Goal: Task Accomplishment & Management: Manage account settings

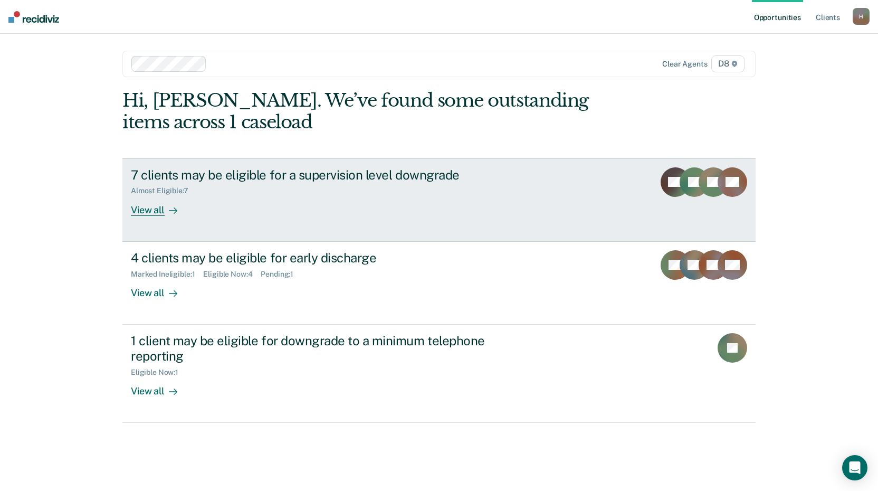
click at [155, 209] on div "View all" at bounding box center [160, 205] width 59 height 21
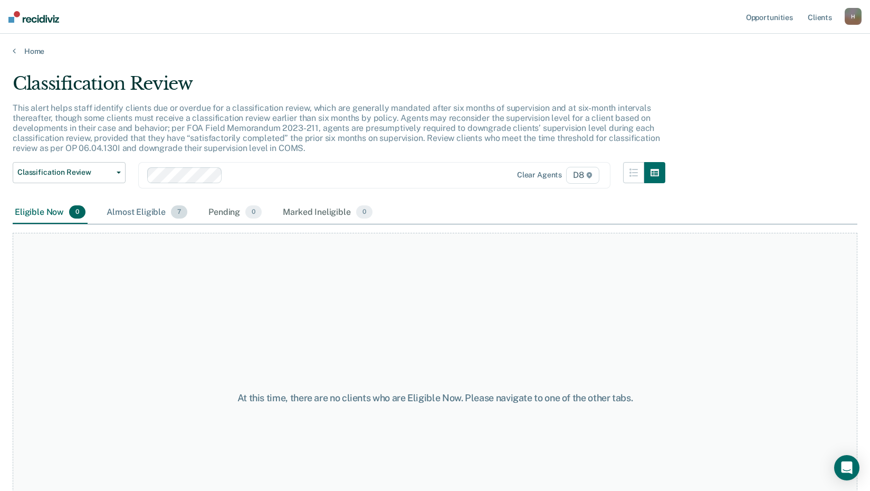
click at [145, 211] on div "Almost Eligible 7" at bounding box center [147, 212] width 85 height 23
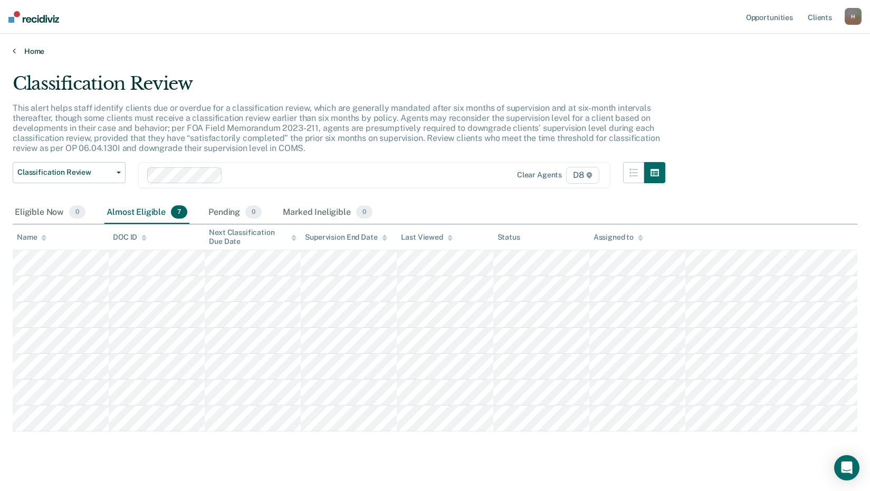
click at [18, 53] on link "Home" at bounding box center [435, 51] width 845 height 10
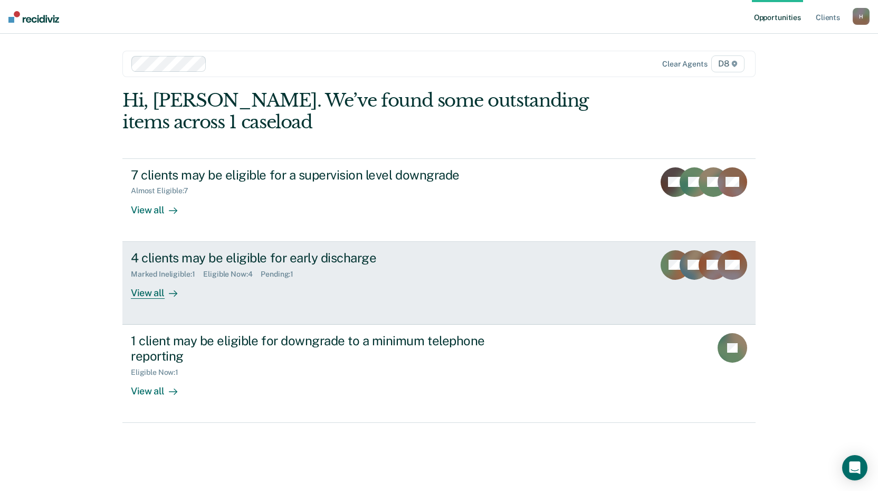
click at [222, 281] on div "4 clients may be eligible for early discharge Marked Ineligible : 1 Eligible No…" at bounding box center [329, 274] width 396 height 49
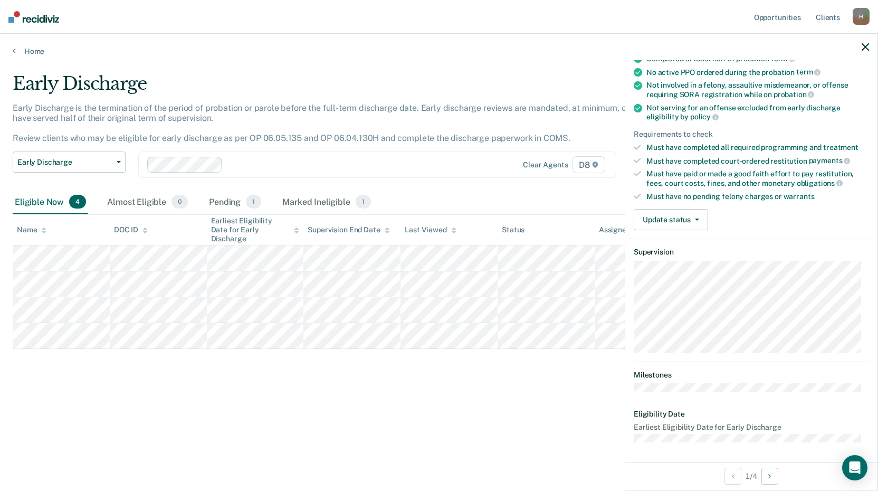
scroll to position [102, 0]
click at [694, 219] on button "Update status" at bounding box center [671, 218] width 74 height 21
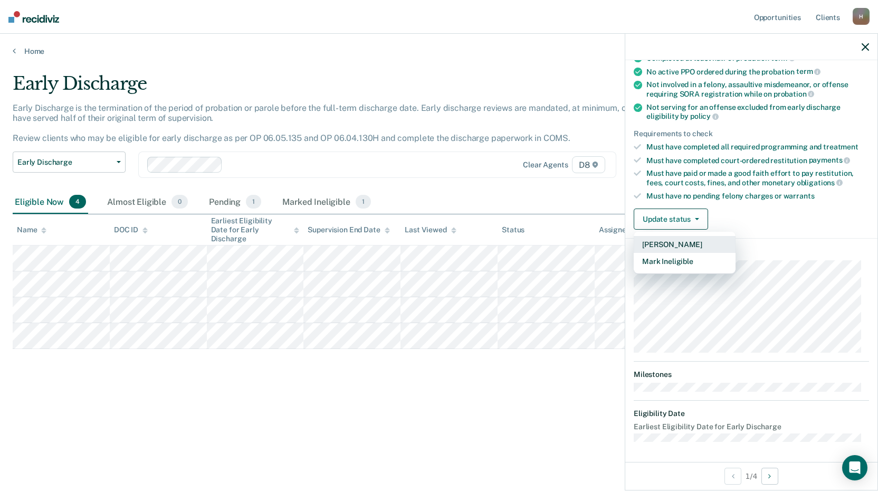
click at [662, 243] on button "[PERSON_NAME]" at bounding box center [685, 244] width 102 height 17
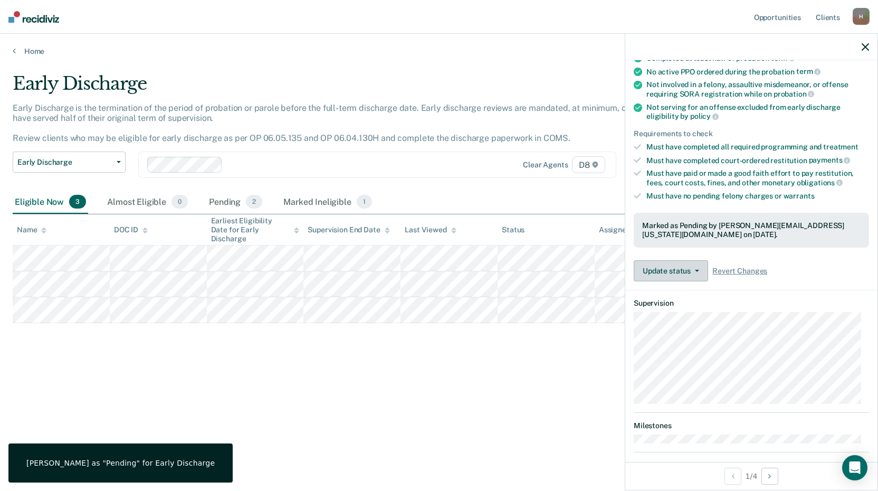
scroll to position [154, 0]
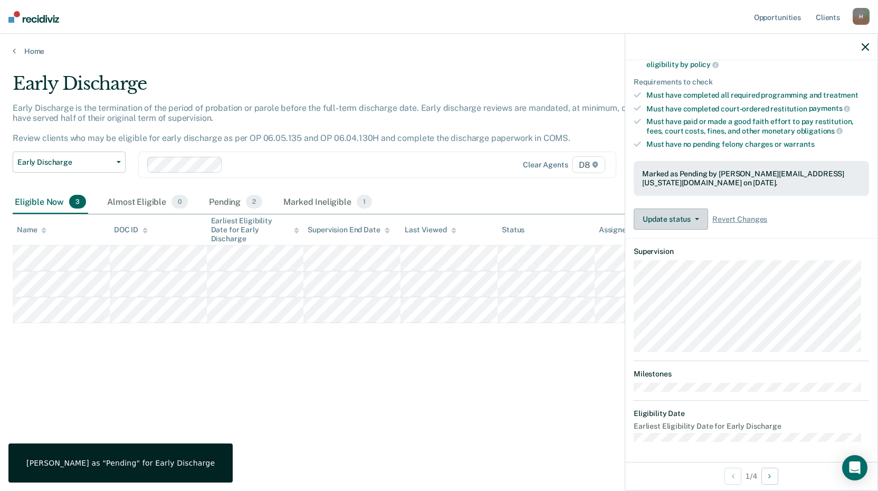
click at [694, 215] on button "Update status" at bounding box center [671, 218] width 74 height 21
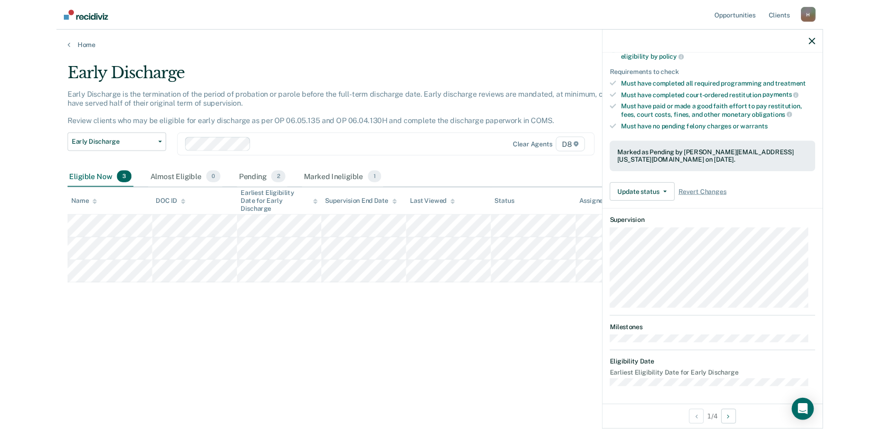
scroll to position [102, 0]
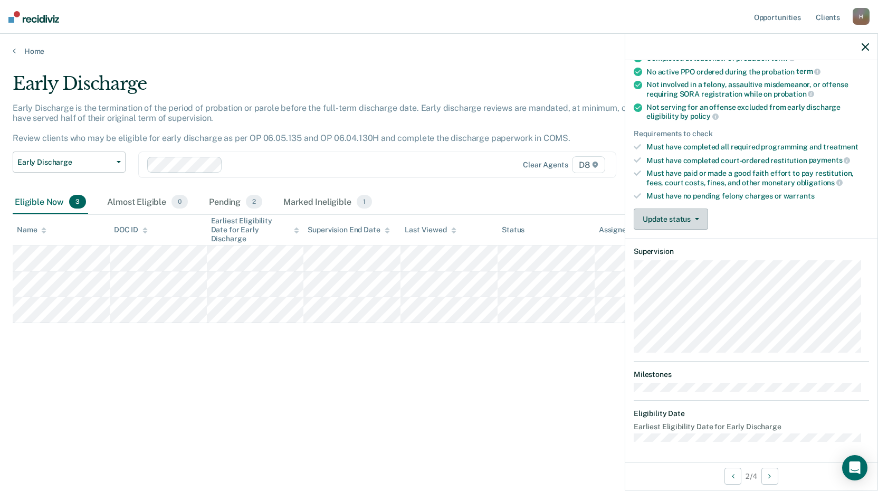
click at [697, 216] on button "Update status" at bounding box center [671, 218] width 74 height 21
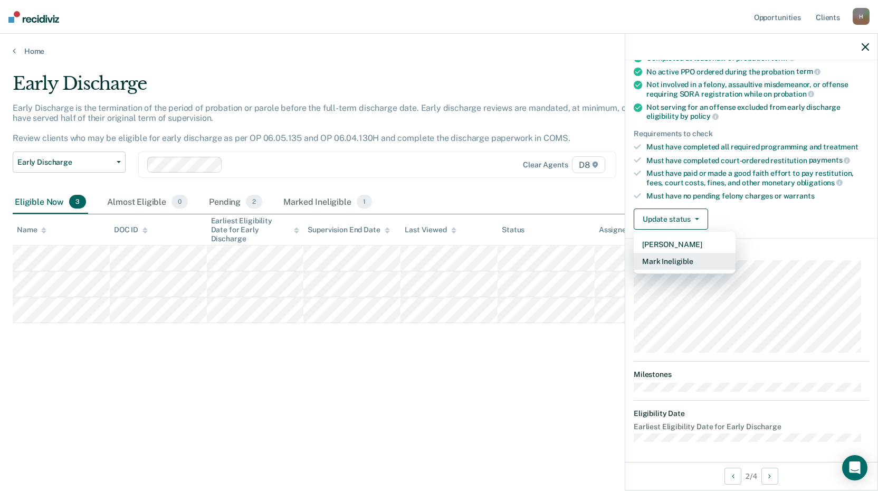
click at [680, 261] on button "Mark Ineligible" at bounding box center [685, 261] width 102 height 17
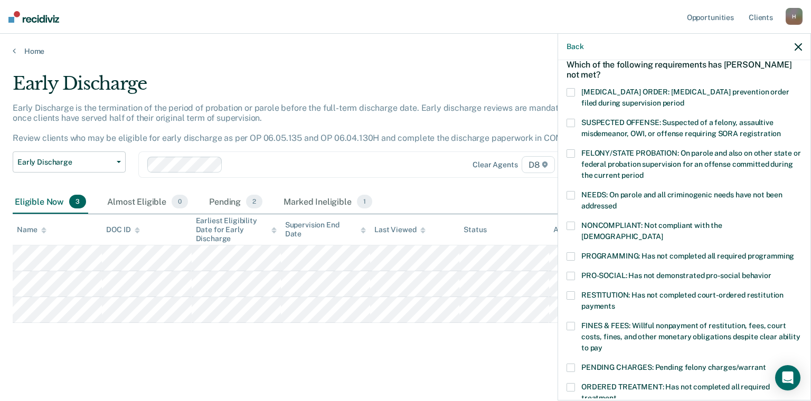
scroll to position [0, 0]
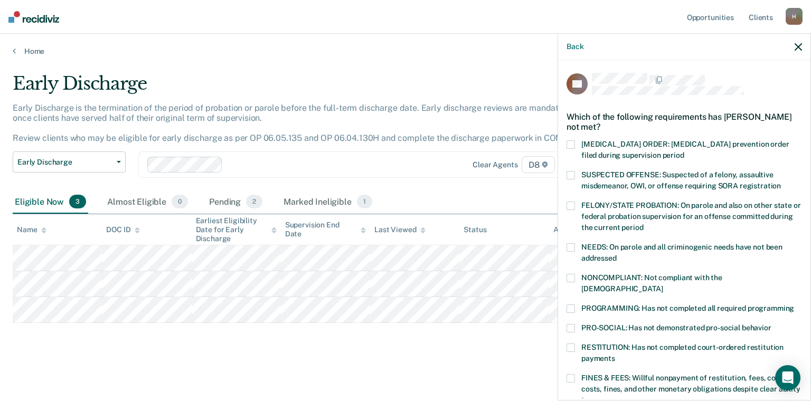
click at [800, 44] on icon "button" at bounding box center [797, 46] width 7 height 7
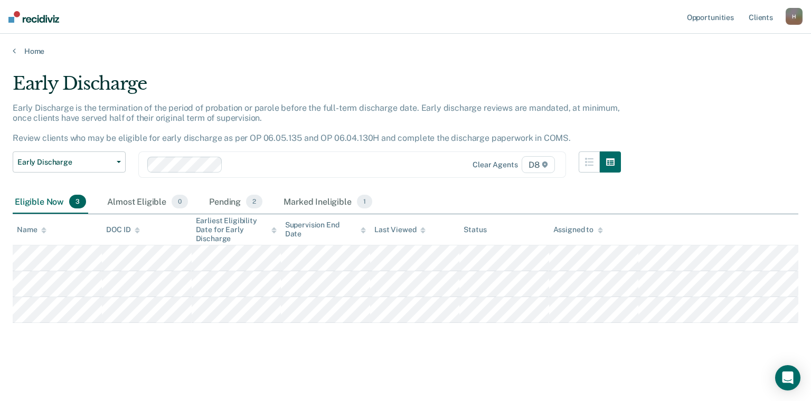
click at [260, 228] on div "Earliest Eligibility Date for Early Discharge" at bounding box center [236, 229] width 81 height 26
click at [262, 228] on div "Earliest Eligibility Date for Early Discharge" at bounding box center [236, 229] width 81 height 26
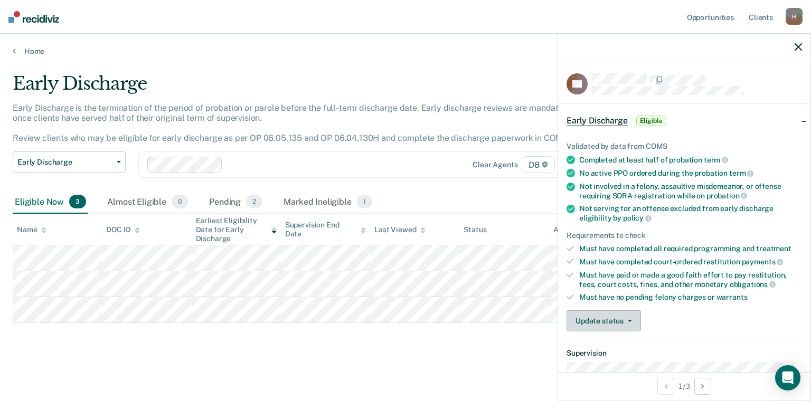
click at [633, 319] on button "Update status" at bounding box center [603, 320] width 74 height 21
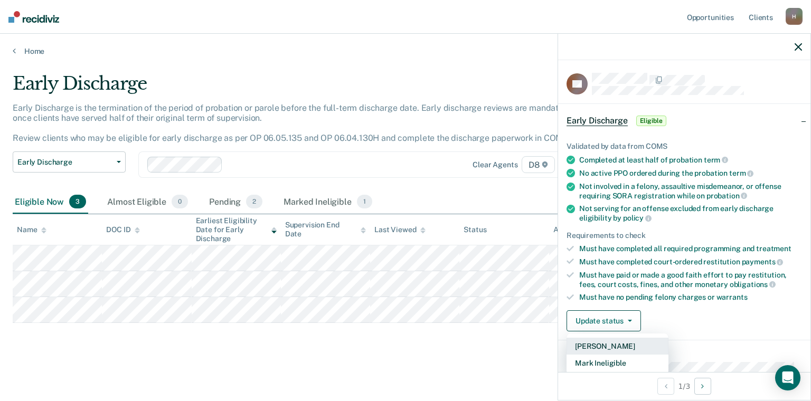
click at [625, 344] on button "[PERSON_NAME]" at bounding box center [617, 346] width 102 height 17
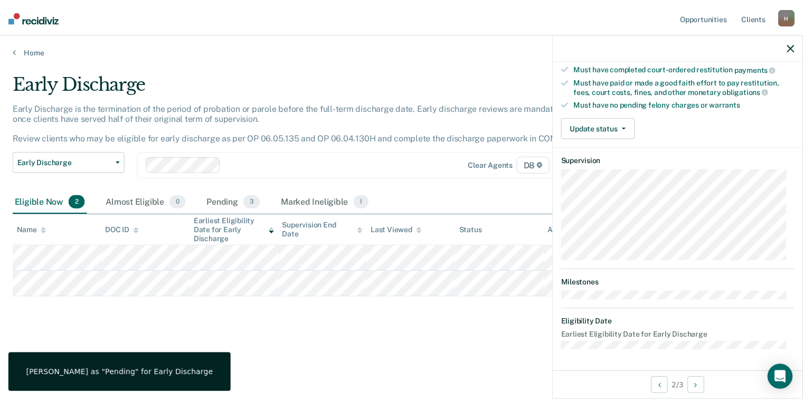
scroll to position [188, 0]
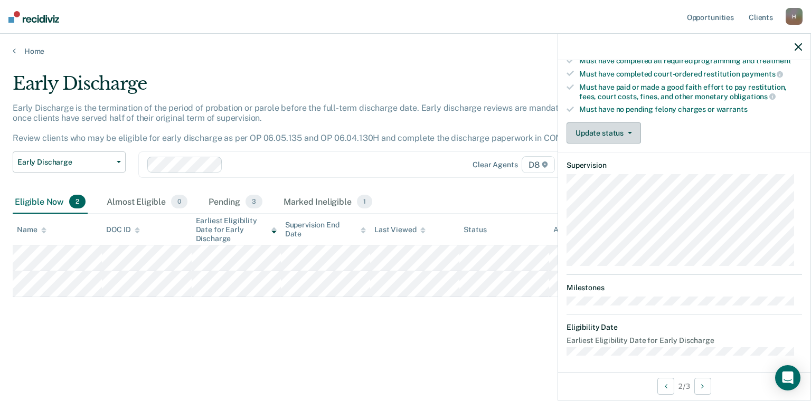
click at [639, 125] on button "Update status" at bounding box center [603, 132] width 74 height 21
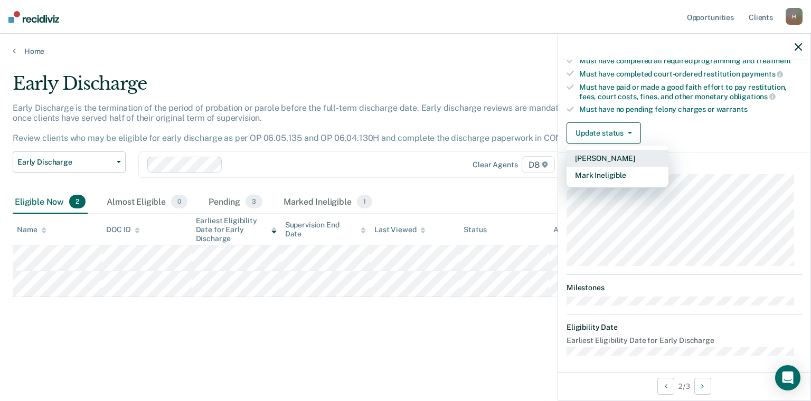
click at [613, 154] on button "[PERSON_NAME]" at bounding box center [617, 158] width 102 height 17
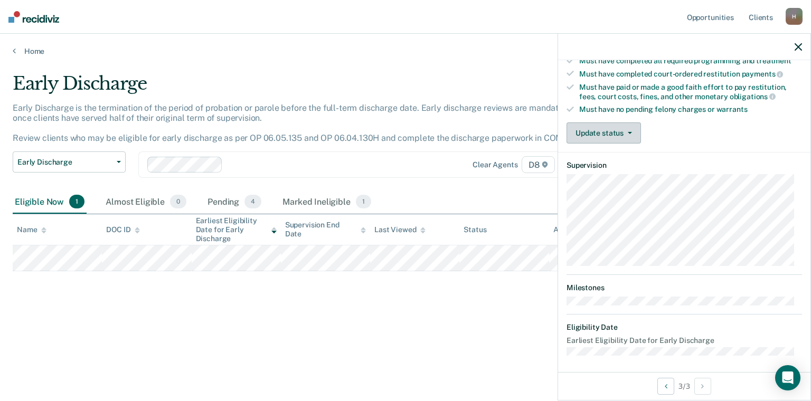
click at [629, 131] on button "Update status" at bounding box center [603, 132] width 74 height 21
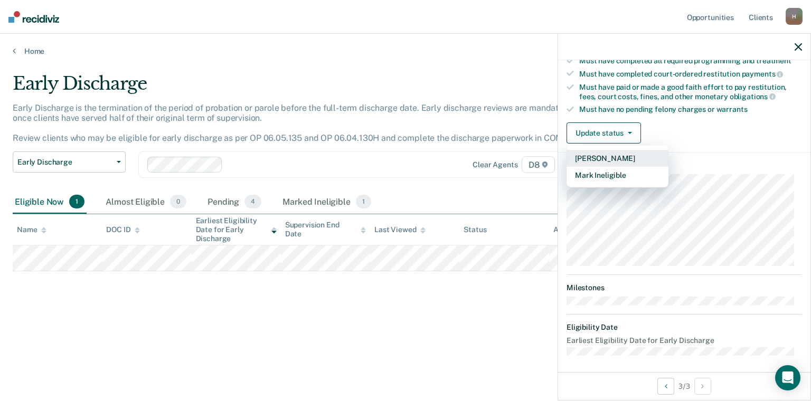
click at [616, 156] on button "[PERSON_NAME]" at bounding box center [617, 158] width 102 height 17
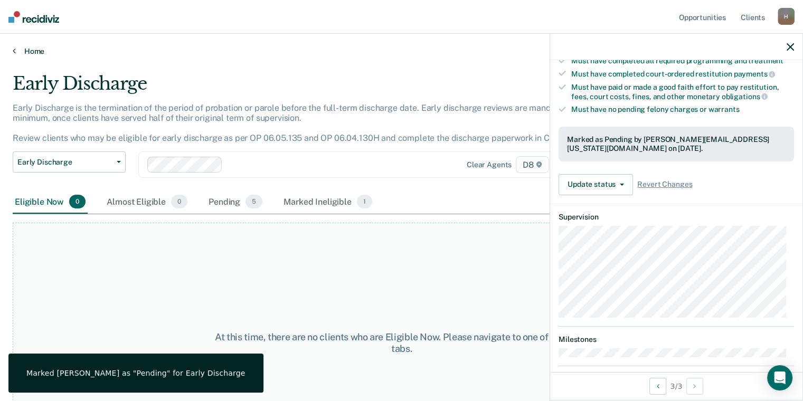
click at [15, 49] on link "Home" at bounding box center [401, 51] width 777 height 10
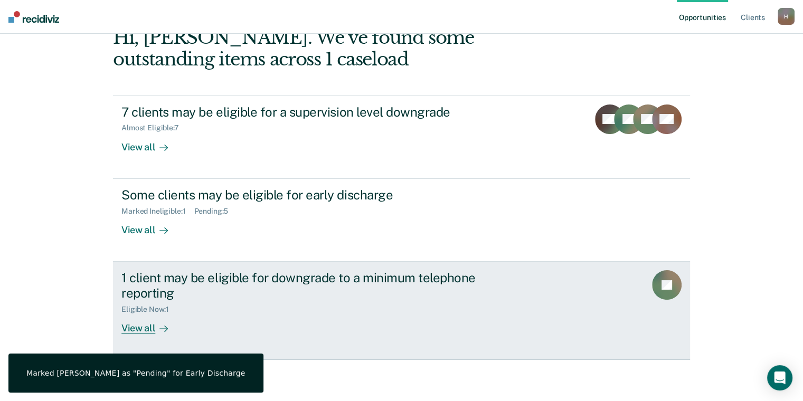
scroll to position [63, 0]
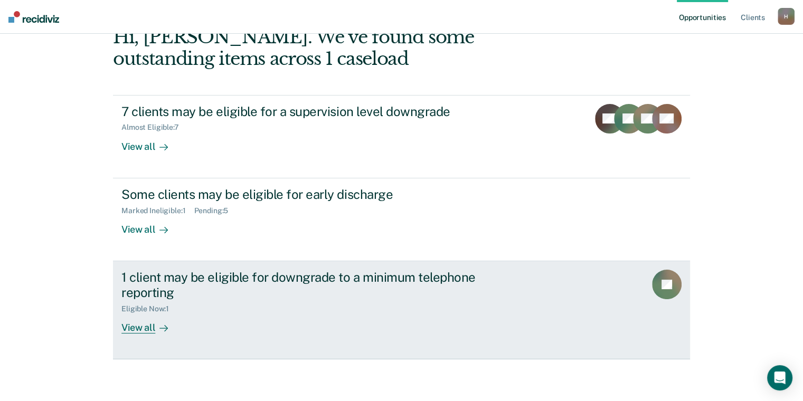
click at [222, 319] on div "1 client may be eligible for downgrade to a minimum telephone reporting Eligibl…" at bounding box center [319, 302] width 396 height 64
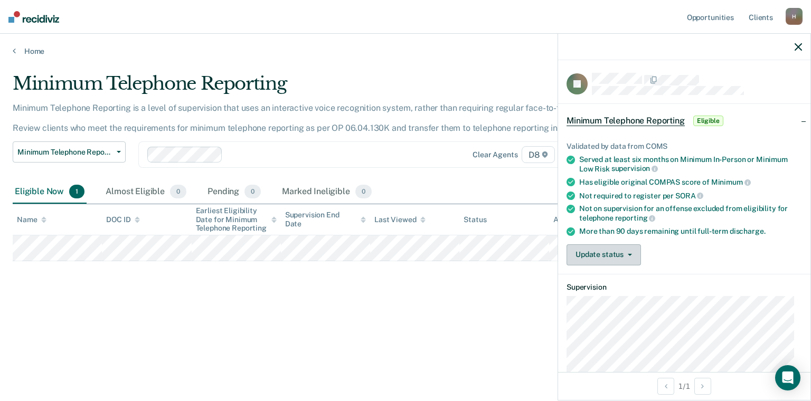
click at [633, 253] on button "Update status" at bounding box center [603, 254] width 74 height 21
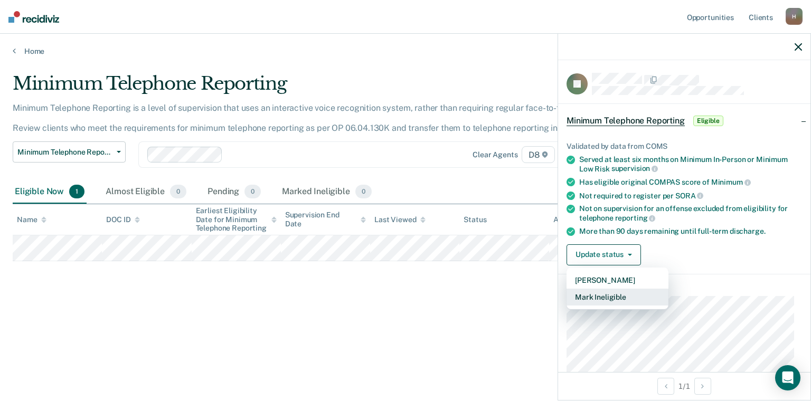
click at [619, 294] on button "Mark Ineligible" at bounding box center [617, 297] width 102 height 17
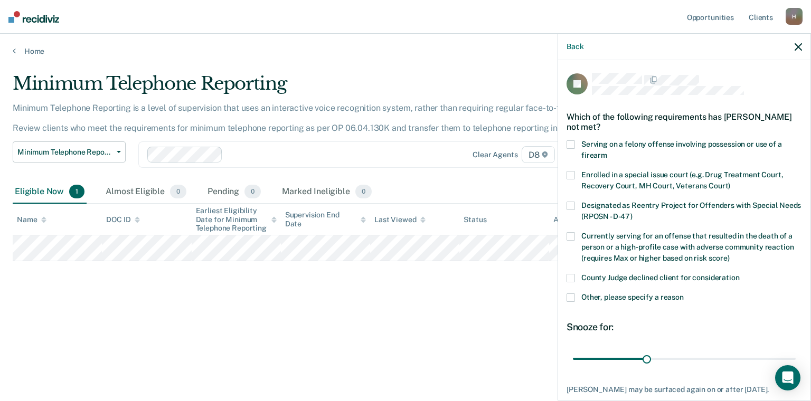
click at [571, 299] on span at bounding box center [570, 297] width 8 height 8
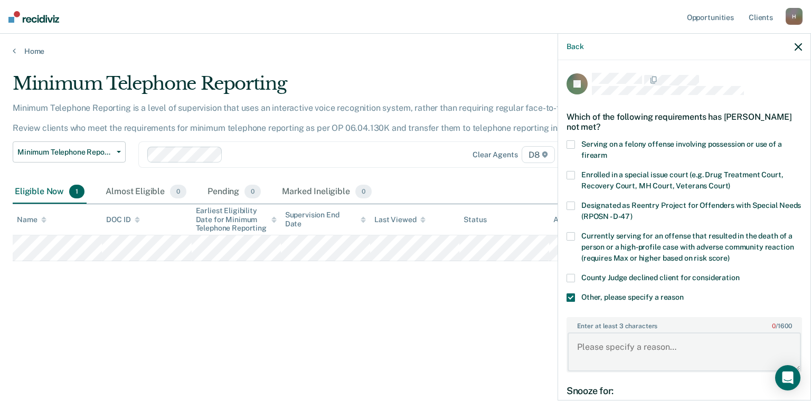
click at [642, 347] on textarea "Enter at least 3 characters 0 / 1600" at bounding box center [683, 352] width 233 height 39
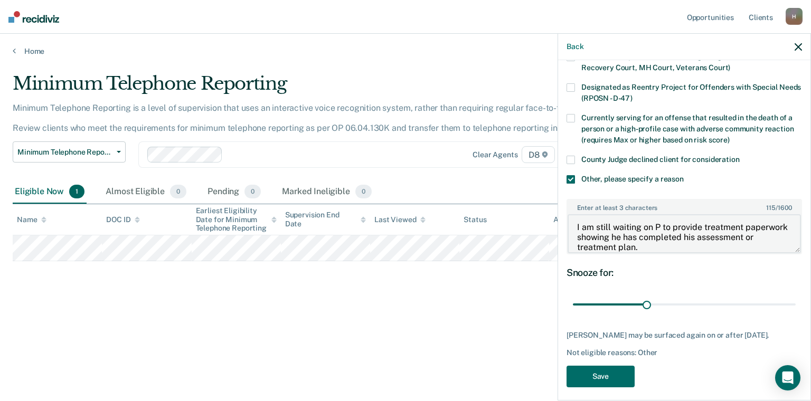
scroll to position [132, 0]
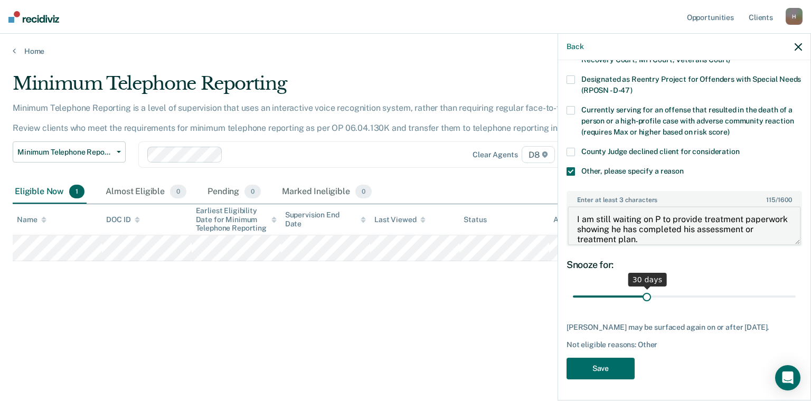
type textarea "I am still waiting on P to provide treatment paperwork showing he has completed…"
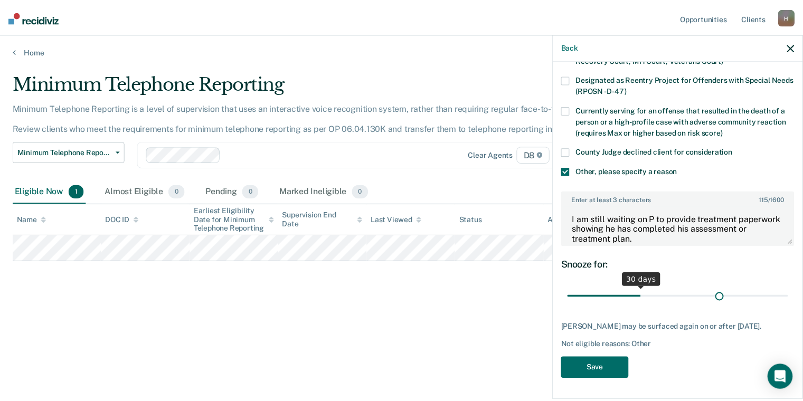
scroll to position [124, 0]
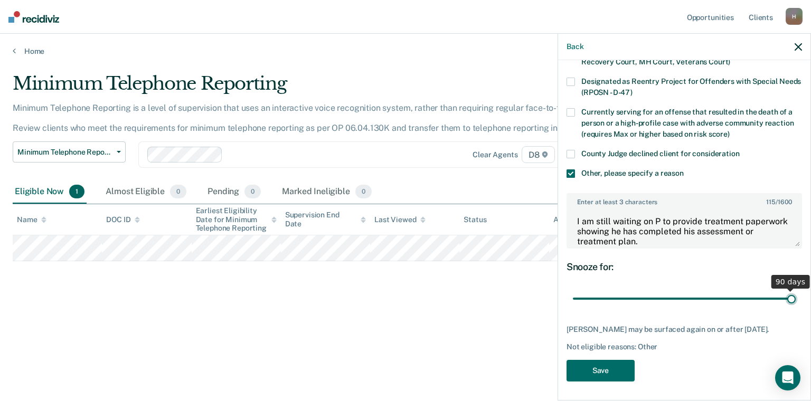
drag, startPoint x: 644, startPoint y: 288, endPoint x: 836, endPoint y: 276, distance: 192.5
type input "90"
click at [795, 290] on input "range" at bounding box center [684, 299] width 223 height 18
click at [589, 373] on button "Save" at bounding box center [600, 371] width 68 height 22
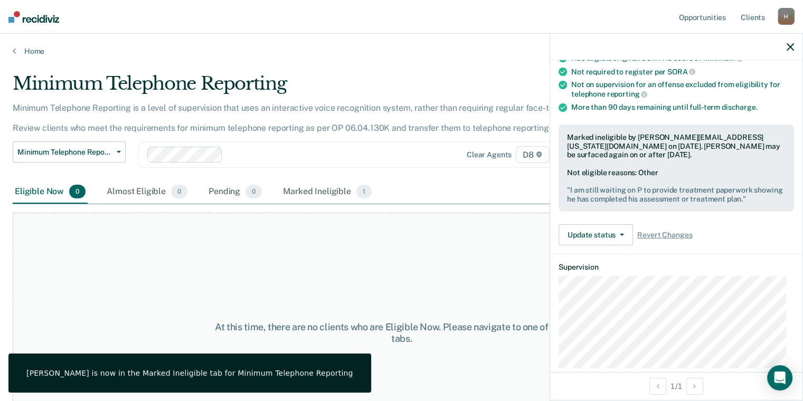
click at [789, 49] on icon "button" at bounding box center [789, 46] width 7 height 7
